Goal: Communication & Community: Answer question/provide support

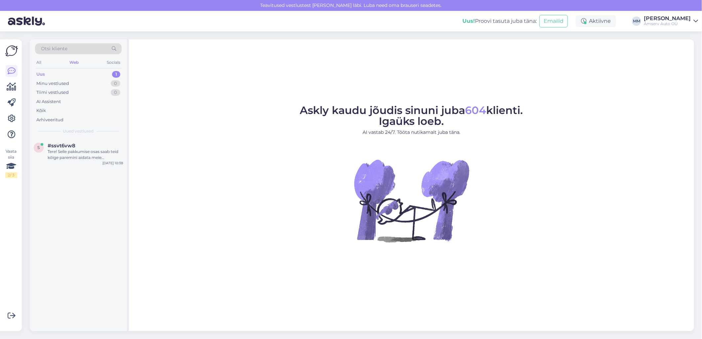
click at [74, 62] on div "Web" at bounding box center [74, 62] width 12 height 9
click at [74, 75] on div "Uus 1" at bounding box center [78, 74] width 87 height 9
click at [64, 155] on div "Tere! Selle pakkumise osas saab teid kõige paremini aidata meie müügiosakond. K…" at bounding box center [85, 155] width 75 height 12
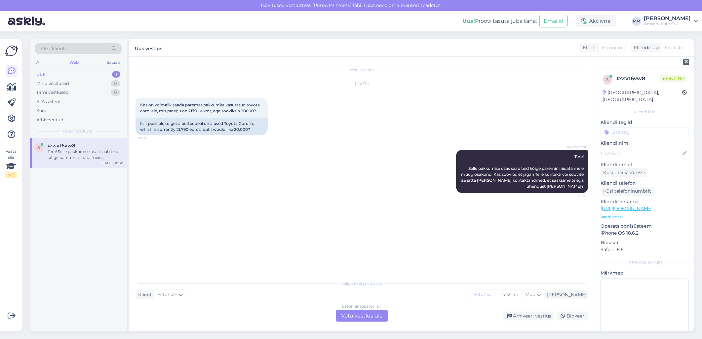
click at [348, 318] on div "Estonian to Estonian Võta vestlus üle" at bounding box center [362, 316] width 52 height 12
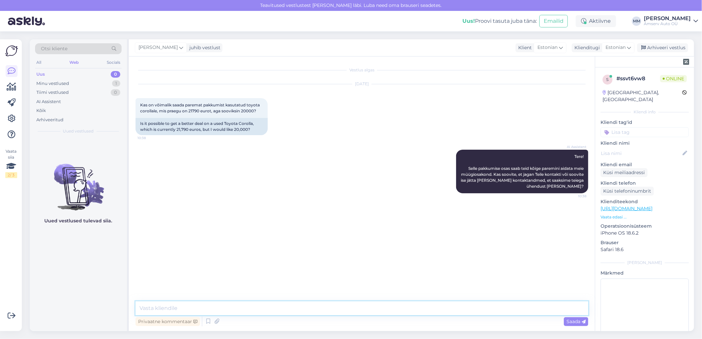
click at [208, 308] on textarea at bounding box center [362, 309] width 453 height 14
type textarea "Meie Tallinna spetsialisti kontakt :"
paste textarea "[PERSON_NAME] Kasutatud autode müüja 650 2116, 507 2688 [PERSON_NAME][EMAIL_ADD…"
type textarea "[PERSON_NAME] Kasutatud autode müüja 650 2116, 507 2688 [PERSON_NAME][EMAIL_ADD…"
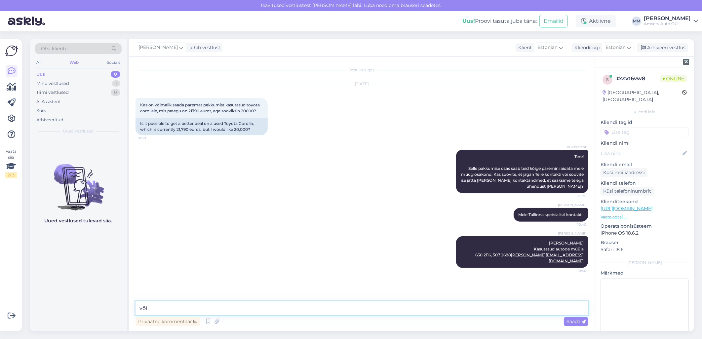
type textarea "või"
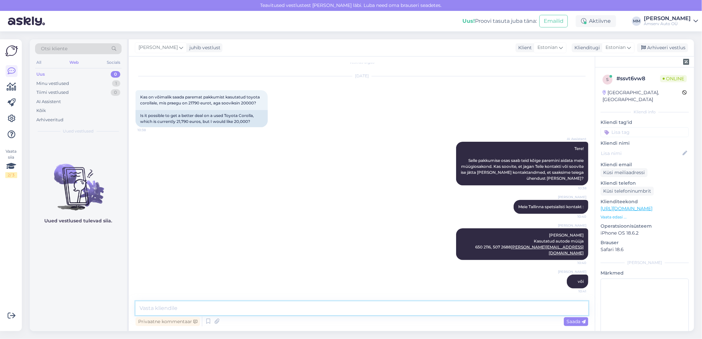
paste textarea "[PERSON_NAME] Kasutatud autode müüja 650 2129, 5388 3480 [EMAIL_ADDRESS][PERSON…"
type textarea "[PERSON_NAME] Kasutatud autode müüja 650 2129, 5388 3480 [EMAIL_ADDRESS][PERSON…"
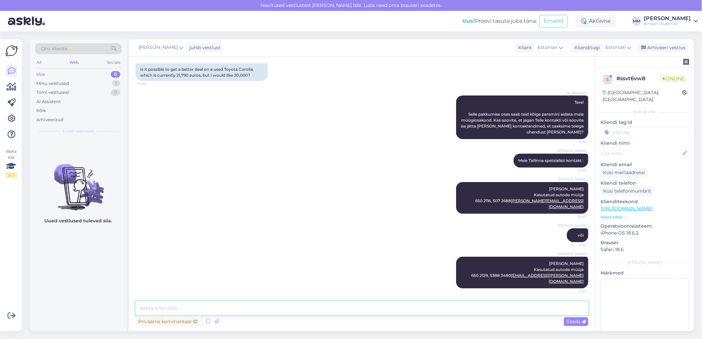
click at [291, 309] on textarea at bounding box center [362, 309] width 453 height 14
type textarea "[PERSON_NAME] andke teada, kui saan veel abiks olla"
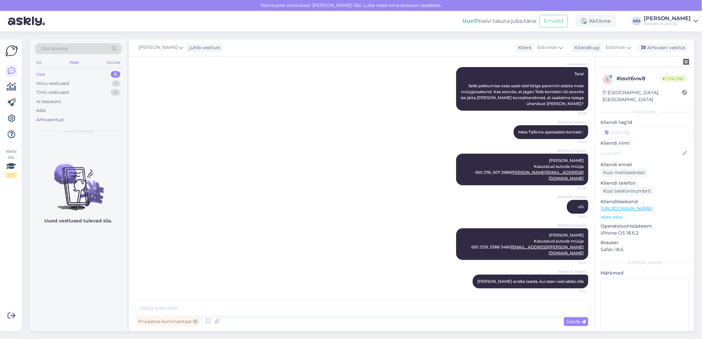
drag, startPoint x: 665, startPoint y: 50, endPoint x: 663, endPoint y: 87, distance: 36.5
click at [663, 82] on div "[PERSON_NAME] juhib vestlust Klient Estonian Klienditugi Estonian Arhiveeri ves…" at bounding box center [412, 185] width 566 height 292
click at [654, 127] on input at bounding box center [645, 132] width 88 height 10
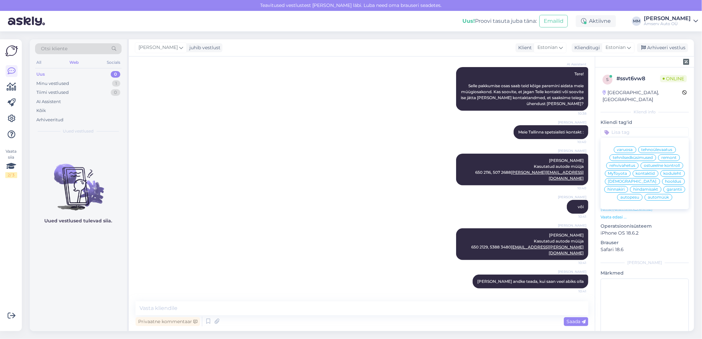
click at [657, 198] on span "automüük" at bounding box center [658, 197] width 21 height 4
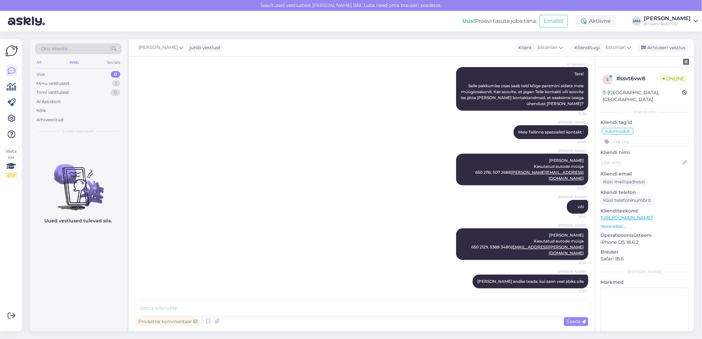
drag, startPoint x: 672, startPoint y: 50, endPoint x: 584, endPoint y: 170, distance: 149.1
click at [584, 170] on div "[PERSON_NAME] juhib vestlust Klient Estonian Klienditugi Estonian Arhiveeri ves…" at bounding box center [412, 185] width 566 height 292
click at [388, 308] on textarea at bounding box center [362, 309] width 453 height 14
type textarea "Kõike head!"
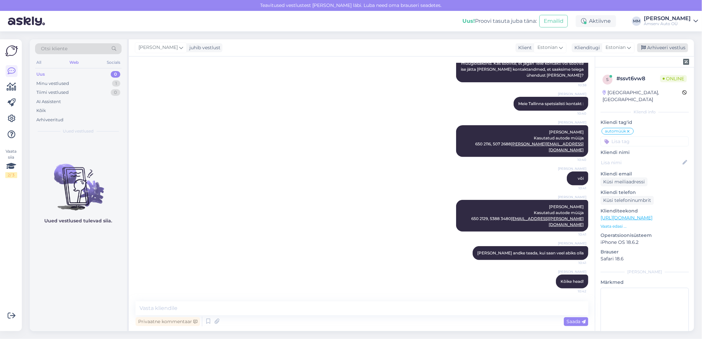
click at [653, 47] on div "Arhiveeri vestlus" at bounding box center [663, 47] width 51 height 9
